Goal: Task Accomplishment & Management: Use online tool/utility

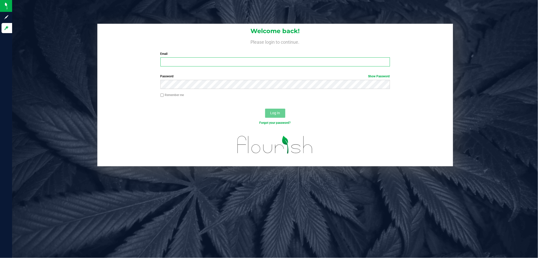
click at [191, 64] on input "Email" at bounding box center [276, 61] width 230 height 9
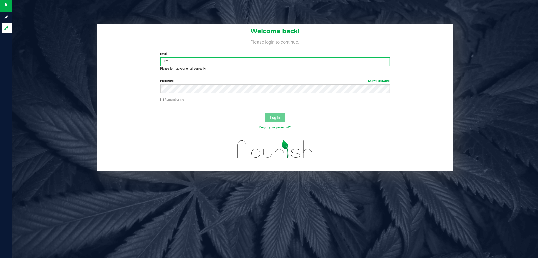
type input "F"
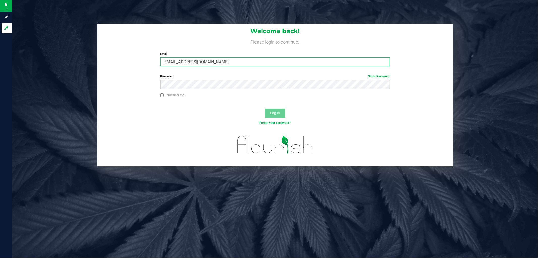
type input "[EMAIL_ADDRESS][DOMAIN_NAME]"
click at [265, 109] on button "Log In" at bounding box center [275, 113] width 20 height 9
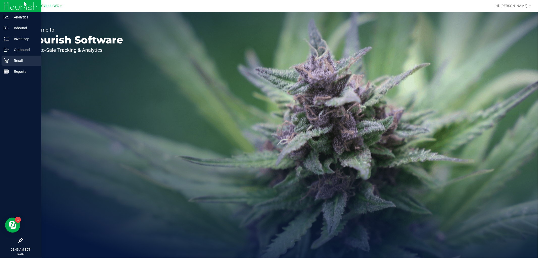
click at [13, 61] on p "Retail" at bounding box center [24, 61] width 30 height 6
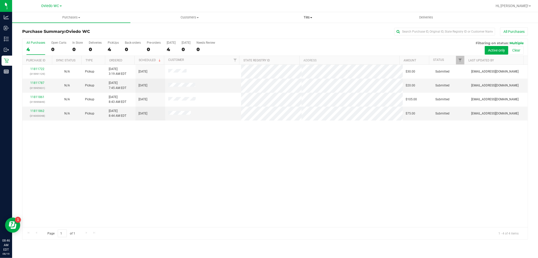
click at [307, 17] on span "Tills" at bounding box center [308, 17] width 118 height 5
click at [261, 29] on span "Manage tills" at bounding box center [266, 30] width 34 height 4
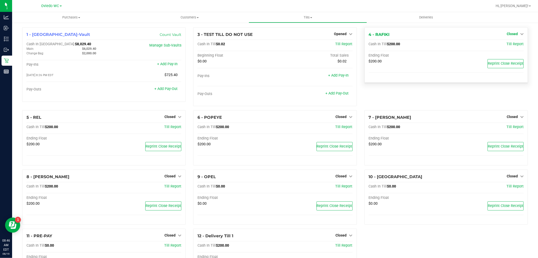
click at [521, 33] on icon at bounding box center [523, 34] width 4 height 4
click at [506, 44] on link "Open Till" at bounding box center [512, 44] width 13 height 4
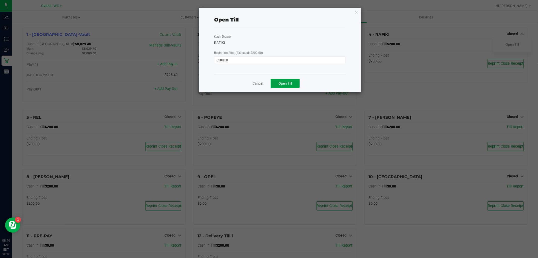
click at [281, 82] on span "Open Till" at bounding box center [285, 83] width 13 height 4
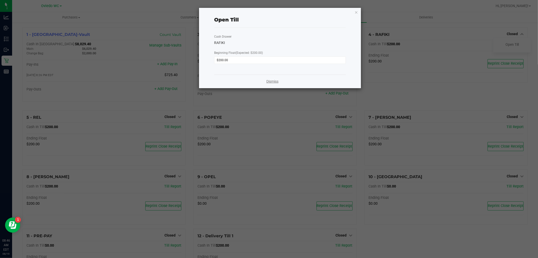
click at [275, 84] on link "Dismiss" at bounding box center [273, 81] width 12 height 5
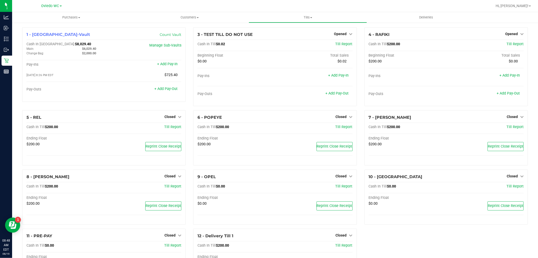
click at [190, 163] on div "6 - POPEYE Closed Open Till Cash In Till $200.00 Till Report Ending Float $200.…" at bounding box center [275, 139] width 171 height 59
click at [349, 117] on icon at bounding box center [351, 117] width 4 height 4
click at [342, 128] on link "Open Till" at bounding box center [341, 127] width 13 height 4
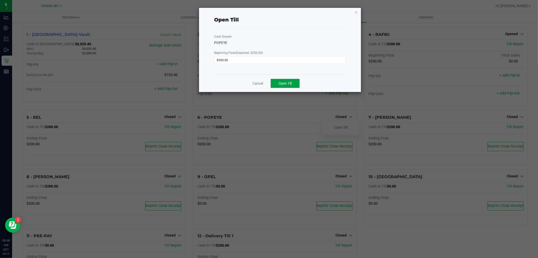
click at [285, 84] on span "Open Till" at bounding box center [285, 83] width 13 height 4
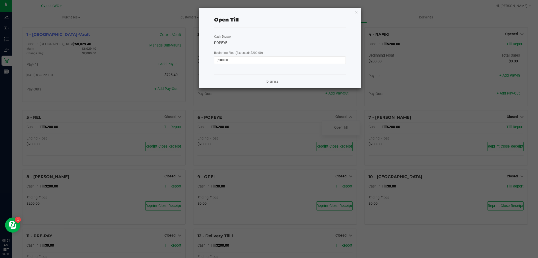
click at [268, 82] on link "Dismiss" at bounding box center [273, 81] width 12 height 5
